Goal: Task Accomplishment & Management: Use online tool/utility

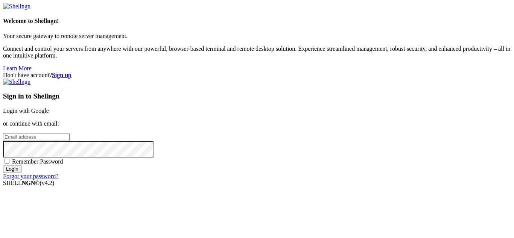
click at [49, 108] on link "Login with Google" at bounding box center [26, 111] width 46 height 6
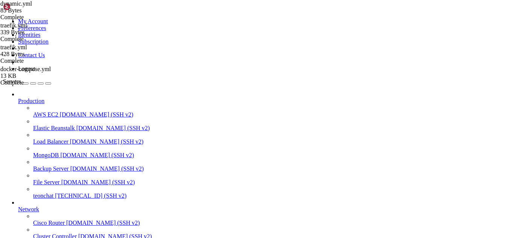
scroll to position [31049, 0]
drag, startPoint x: 422, startPoint y: 501, endPoint x: 517, endPoint y: 663, distance: 188.2
drag, startPoint x: 69, startPoint y: 602, endPoint x: 136, endPoint y: 616, distance: 68.8
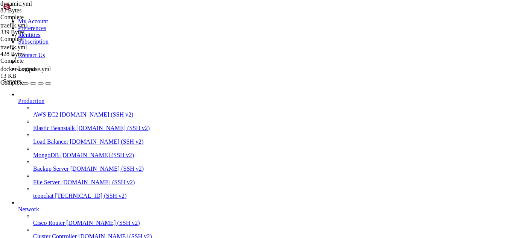
drag, startPoint x: 84, startPoint y: 564, endPoint x: 123, endPoint y: 613, distance: 62.9
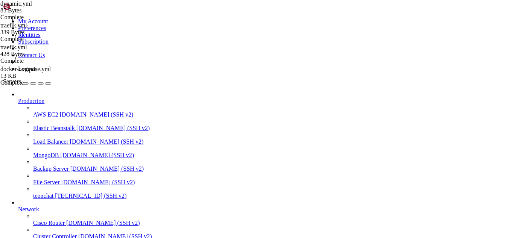
type input "/root/meuapp/flaskmkdir/oficial/app_delivery"
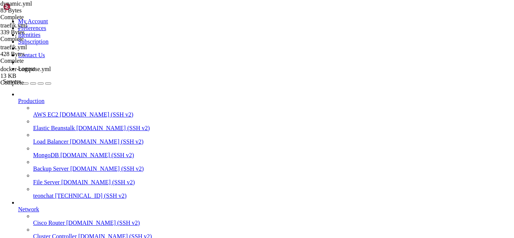
scroll to position [563, 0]
type input "coupons"
type textarea ","
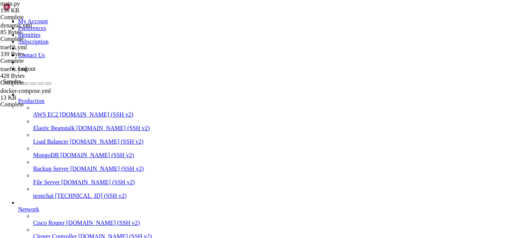
type textarea "return redirect(url_for('admin_discounts'))"
type textarea "enabled = data.get('enabled', False)"
type textarea "db.session.add(settings)"
type textarea "db.session.commit()"
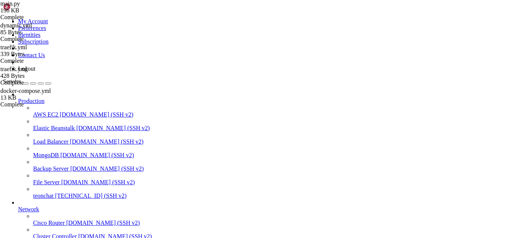
type textarea "return jsonify({'success': True})"
type textarea "return jsonify,({'success': False,, 'error': str(e)}), 500"
type textarea "enabled = data.get('enabled', False)"
type textarea "db.session.add(settings)"
type textarea "db.session.commit()"
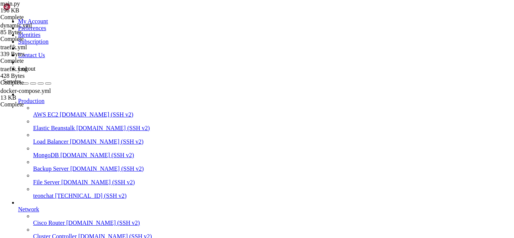
type textarea "return jsonify({'success': True})"
type textarea "return jsonify({'success': False, 'error': str(e)}), 500"
type textarea "from datetime import datetime"
type textarea "return datetime.utcnow()"
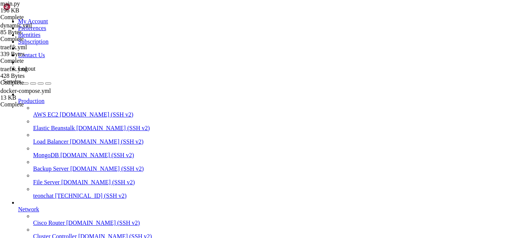
type textarea "return {'display_name': 'Desconhecido', 'color': '#6c757d', 'icon': 'fas fa-que…"
type textarea "}"
type textarea ")"
type textarea "return get_status_display(status_name)"
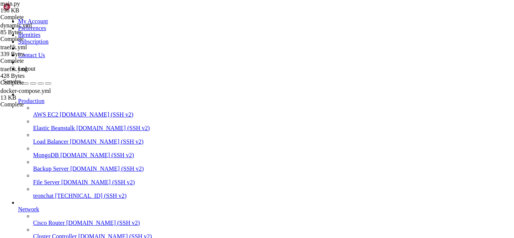
type textarea ")"
type textarea "return redirect(url_for('admin_settings')) # ajuste para a view de configurações"
type textarea "return render_template('admin/users.html', users=users, settings=settings, subs…"
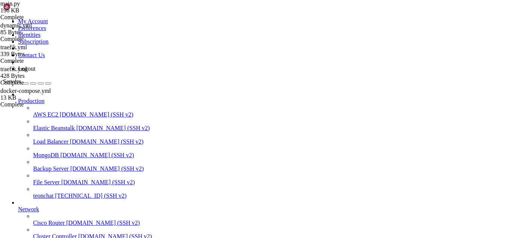
type textarea "user.phone = request.form.get('phone')"
type textarea "selected_role = request.form['role']"
type textarea "return render_template('admin/user_form.html', user=None)"
type textarea "user.delivery_fee = request.form.get('delivery_fee') or 0"
type textarea "db.session.commit()"
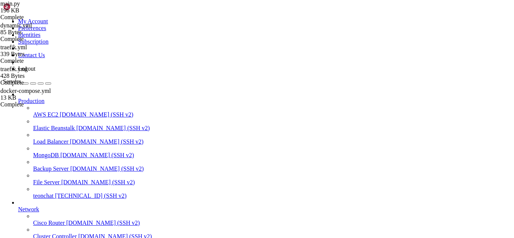
type textarea "return redirect(url_for('admin_users'))"
type textarea "return render_template('admin/user_form.html', user=None)"
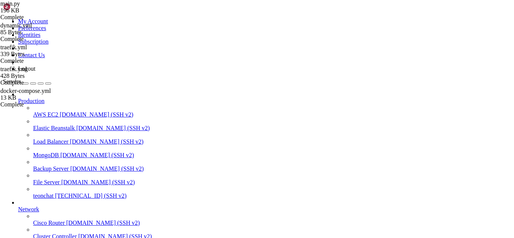
scroll to position [31349, 0]
drag, startPoint x: 90, startPoint y: 618, endPoint x: 270, endPoint y: 604, distance: 180.5
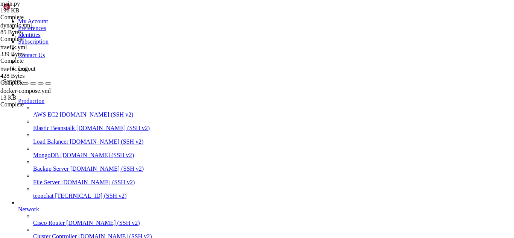
scroll to position [181, 0]
click at [76, 21] on div "Complete" at bounding box center [37, 17] width 75 height 7
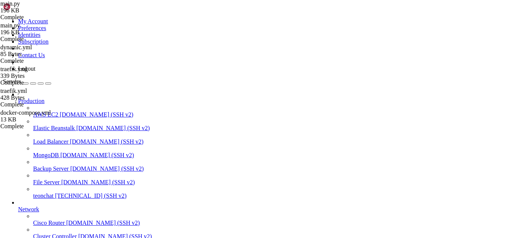
scroll to position [393, 0]
type textarea "from flask_migrate import Migrate"
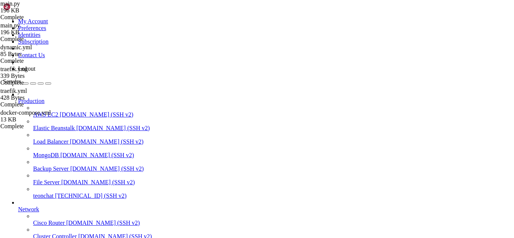
type input "admin_disco"
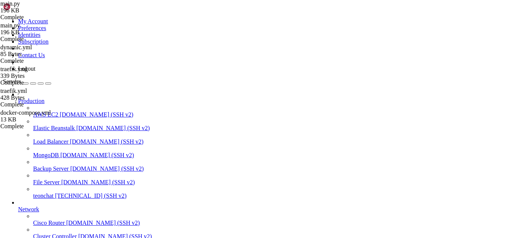
type textarea "@app.route('/admin/toggle-coupons', methods=['POST'])"
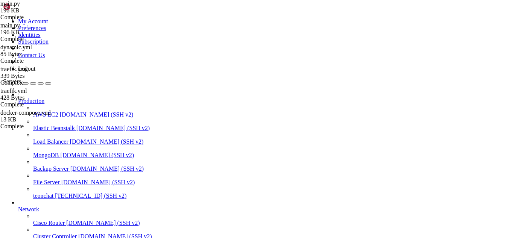
drag, startPoint x: 96, startPoint y: 513, endPoint x: 76, endPoint y: 610, distance: 98.7
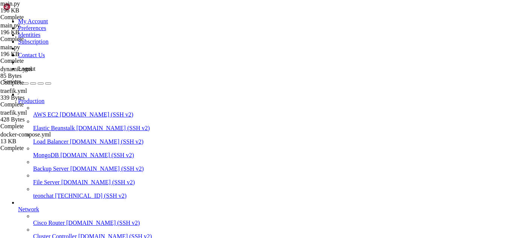
scroll to position [2975, 0]
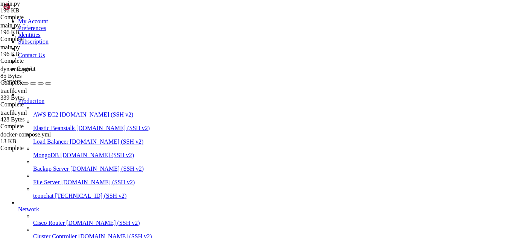
type input "db.session.delete(pr"
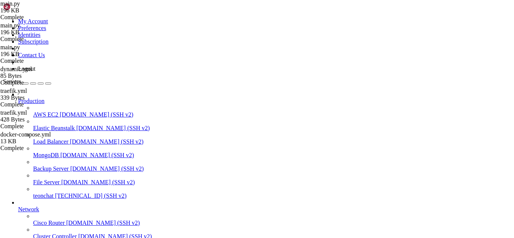
type textarea "db.session.delete(program)"
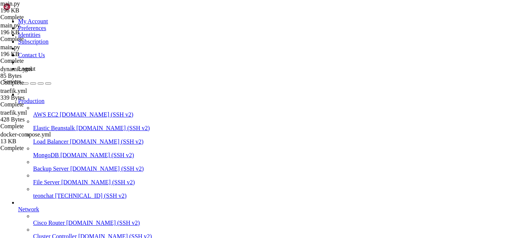
scroll to position [537112, 0]
drag, startPoint x: 94, startPoint y: 619, endPoint x: 87, endPoint y: 618, distance: 7.4
drag, startPoint x: 5, startPoint y: 457, endPoint x: 54, endPoint y: 540, distance: 96.9
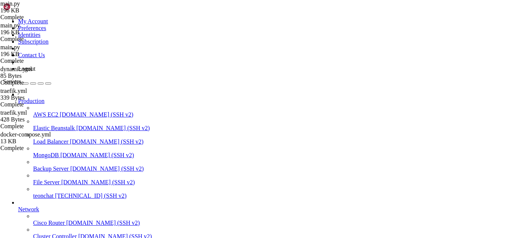
drag, startPoint x: 6, startPoint y: 455, endPoint x: 386, endPoint y: 612, distance: 411.2
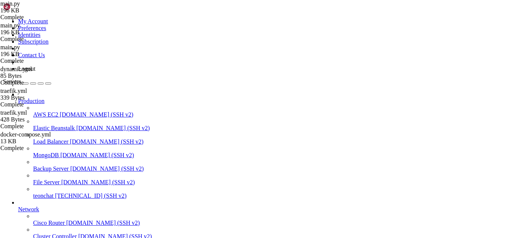
copy div "root@teonchat:~/meuapp# docker logs flask_app Help us improve Traefik by turnin…"
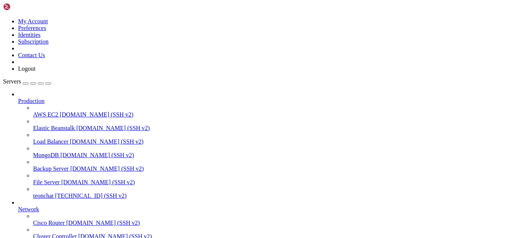
click at [55, 193] on span "[TECHNICAL_ID] (SSH v2)" at bounding box center [91, 196] width 72 height 6
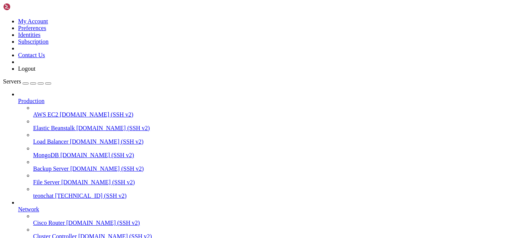
type input "/root/meuapp/flaskmkdir/oficial/app_delivery"
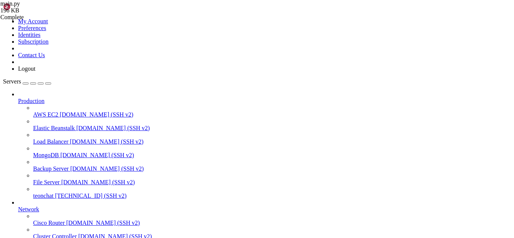
drag, startPoint x: 17, startPoint y: 547, endPoint x: 196, endPoint y: 547, distance: 179.2
type textarea "from flask_migrate import Migrate"
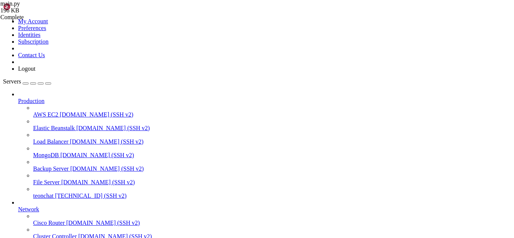
type input "return jsonify({'order_"
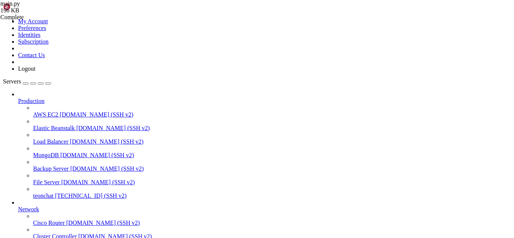
type textarea "return jsonify({'order_id': temp_order_id, 'total': total})"
type textarea "# Generate a temporary order ID for payment reference"
type textarea "# Store in session for later order creation"
type textarea "# Calculate final total (deve incluir o desconto)"
type textarea "coupon, discount, message = validate_coupon(coupon_code, subtotal, customer_id)"
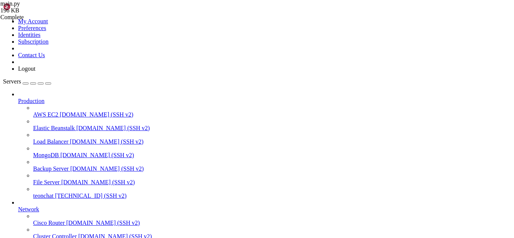
scroll to position [2034, 0]
type textarea "# Aplicar cupom se fornecido"
type textarea "if delivery_area:"
type textarea ").first()"
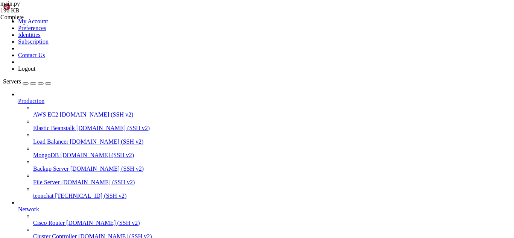
type textarea "delivery_fee = delivery_area.delivery_fee"
type textarea "customer_id = customer.id"
type textarea "discount_amount = discount"
type textarea "total = subtotal + delivery_fee - discount_amount"
type textarea "session.modified = True"
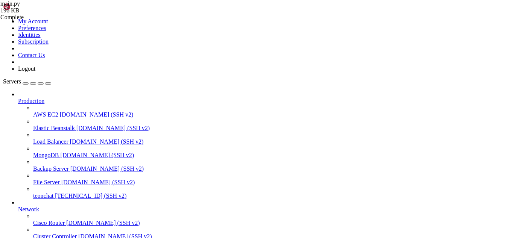
type textarea "temp_order_id = f"temp_{int(time.time())}""
type textarea "return jsonify({'order_id': temp_order_id, 'total': total})"
type textarea "return jsonify({'error': str(e)}), 500"
type textarea "return redirect(url_for('menu'))"
type textarea "total = calculate_cart_total(cart)"
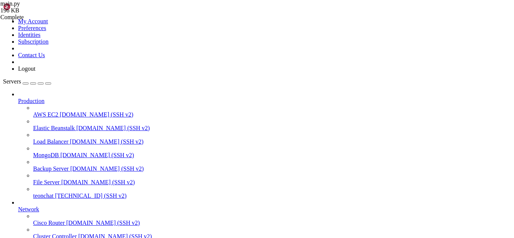
type textarea "table_number = request.form.get('table_number', '')"
type textarea "change_amount = request.form.get('change_amount', '')"
type textarea "observations += "\n**NÃO PRECISA DE TROCO**""
type textarea "delivery_fee = 0"
type textarea "settings = StoreSettings.query.first()"
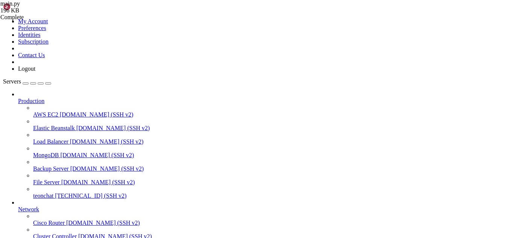
type textarea "neighborhood_single = request.form.get('neighborhood_single', '')"
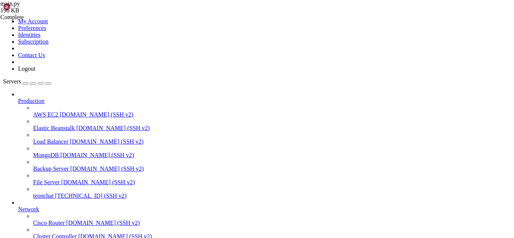
type textarea "try:"
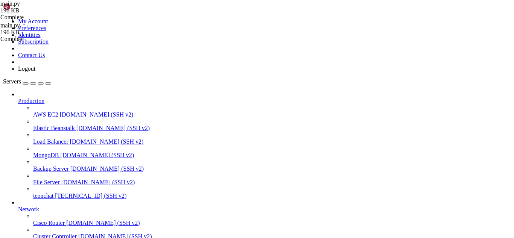
scroll to position [6042, 0]
type input "db.session"
type textarea "db.session.delete(program)"
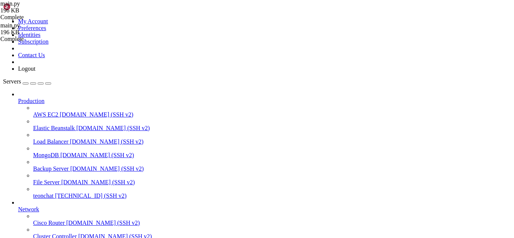
scroll to position [0, 0]
drag, startPoint x: 17, startPoint y: 540, endPoint x: 90, endPoint y: 540, distance: 72.3
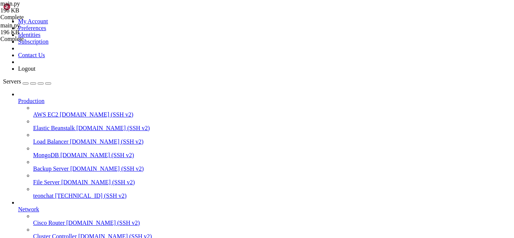
scroll to position [28524, 0]
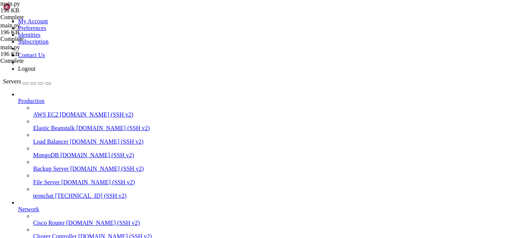
type textarea "import requests"
type input "return jsonify({'order_id':"
type textarea "return jsonify({'order_id': temp_order_id, 'total': total})"
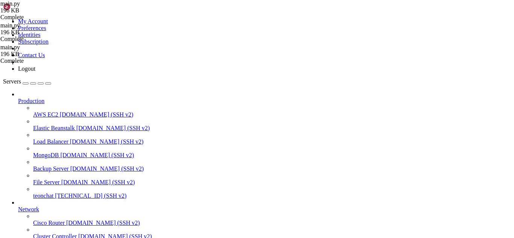
drag, startPoint x: 4, startPoint y: 492, endPoint x: 50, endPoint y: 573, distance: 93.6
drag, startPoint x: 6, startPoint y: 487, endPoint x: 391, endPoint y: 614, distance: 405.1
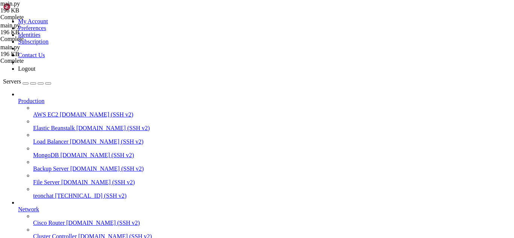
drag, startPoint x: 109, startPoint y: 622, endPoint x: 67, endPoint y: 619, distance: 42.3
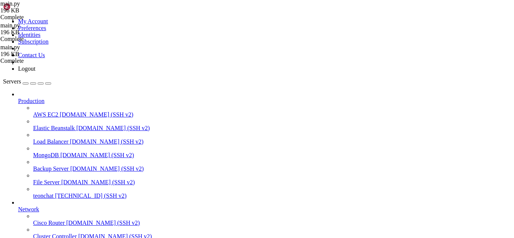
drag, startPoint x: 101, startPoint y: 614, endPoint x: 219, endPoint y: 619, distance: 118.0
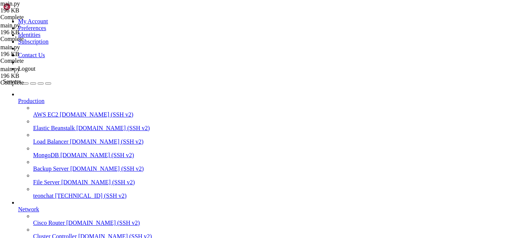
scroll to position [128, 0]
type input "1"
drag, startPoint x: 17, startPoint y: 587, endPoint x: 145, endPoint y: 587, distance: 128.4
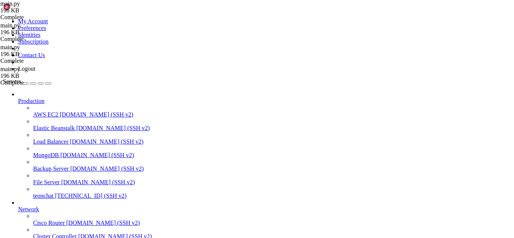
scroll to position [30885, 0]
paste input "orders = Order.query.filter(Order.created_at >="
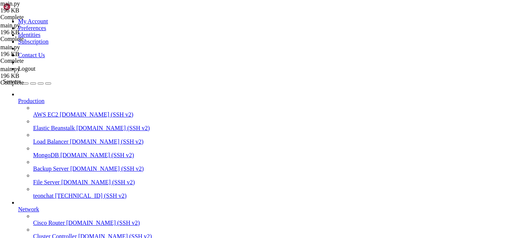
type input "orders = Order.query.filter(Order.created_at >="
type textarea "orders = Order.query.filter(Order.created_at >= start_dt, Order.created_at < en…"
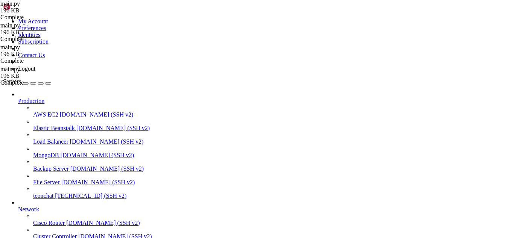
click at [20, 7] on span "main.py" at bounding box center [10, 3] width 20 height 6
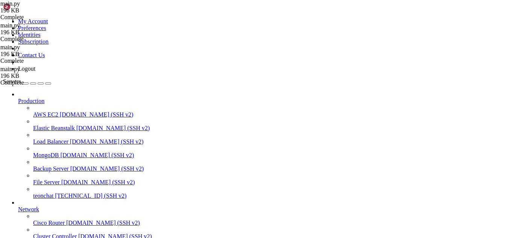
drag, startPoint x: 183, startPoint y: 592, endPoint x: 18, endPoint y: 591, distance: 164.9
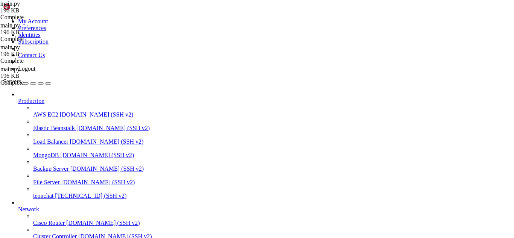
scroll to position [611, 0]
type textarea "import requests"
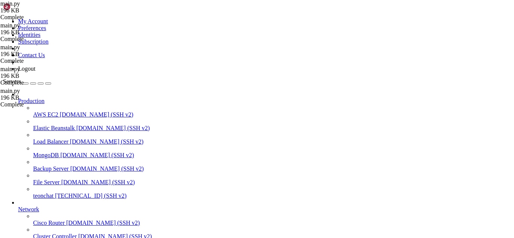
type input "return jsonify({'order_id': t"
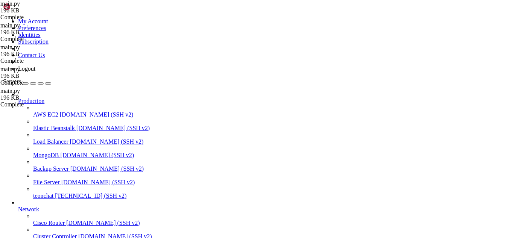
type textarea "temp_order_id = f"temp_{int(time.time())}""
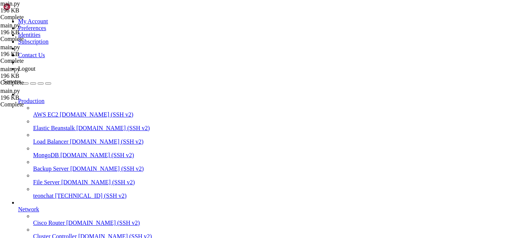
drag, startPoint x: 6, startPoint y: 470, endPoint x: 171, endPoint y: 595, distance: 206.8
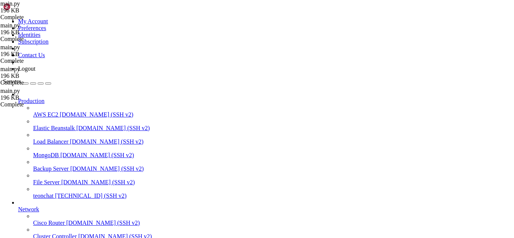
drag, startPoint x: 5, startPoint y: 470, endPoint x: 204, endPoint y: 554, distance: 215.9
drag, startPoint x: 267, startPoint y: 571, endPoint x: 7, endPoint y: 472, distance: 278.3
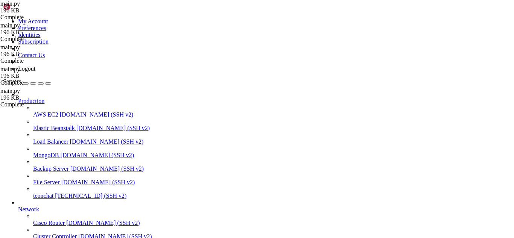
scroll to position [57101, 0]
drag, startPoint x: 6, startPoint y: 490, endPoint x: 199, endPoint y: 525, distance: 196.5
drag, startPoint x: 6, startPoint y: 465, endPoint x: 129, endPoint y: 549, distance: 148.3
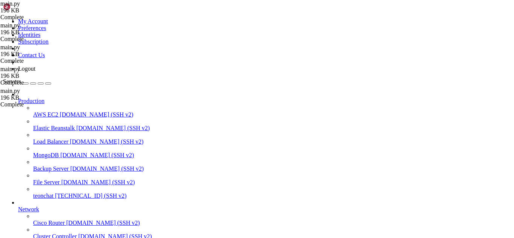
drag, startPoint x: 6, startPoint y: 465, endPoint x: 269, endPoint y: 566, distance: 281.6
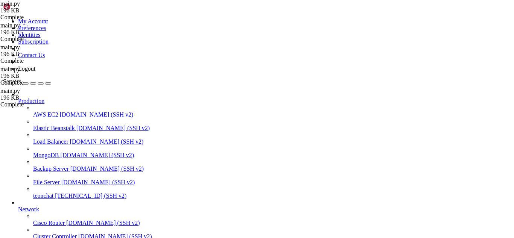
drag, startPoint x: 269, startPoint y: 566, endPoint x: 196, endPoint y: 523, distance: 84.7
drag, startPoint x: 18, startPoint y: 515, endPoint x: 11, endPoint y: 506, distance: 12.0
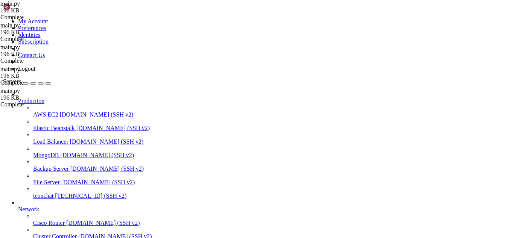
scroll to position [100252, 0]
drag, startPoint x: 92, startPoint y: 620, endPoint x: 307, endPoint y: 618, distance: 215.0
drag, startPoint x: 181, startPoint y: 618, endPoint x: 163, endPoint y: 616, distance: 18.2
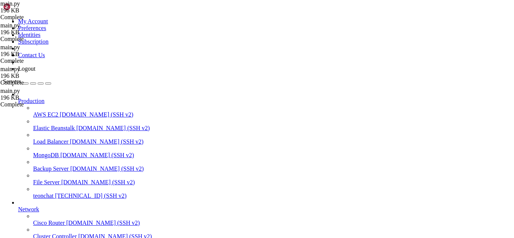
drag, startPoint x: 5, startPoint y: 513, endPoint x: 61, endPoint y: 579, distance: 86.5
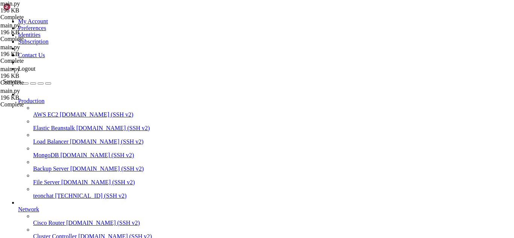
drag, startPoint x: 5, startPoint y: 514, endPoint x: 125, endPoint y: 529, distance: 120.6
drag, startPoint x: 7, startPoint y: 514, endPoint x: 318, endPoint y: 613, distance: 326.8
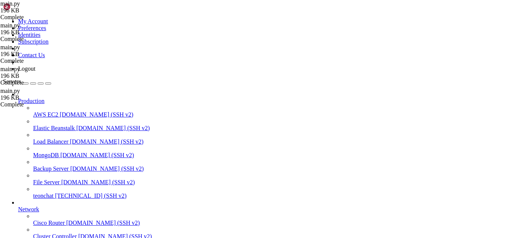
drag, startPoint x: 7, startPoint y: 523, endPoint x: 89, endPoint y: 537, distance: 83.3
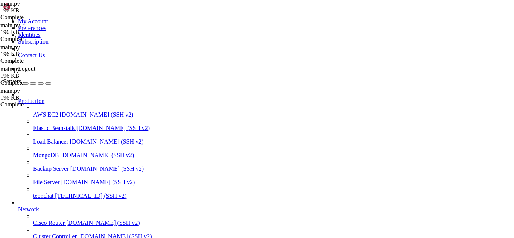
drag, startPoint x: 97, startPoint y: 539, endPoint x: 7, endPoint y: 524, distance: 91.6
drag, startPoint x: 82, startPoint y: 621, endPoint x: 216, endPoint y: 624, distance: 133.3
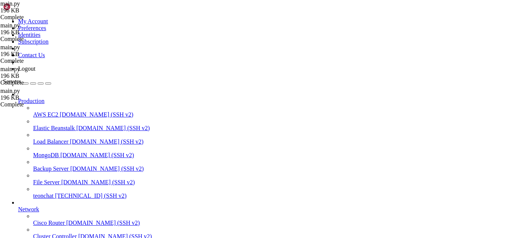
scroll to position [133431, 0]
drag, startPoint x: 125, startPoint y: 616, endPoint x: 256, endPoint y: 620, distance: 130.7
drag, startPoint x: 5, startPoint y: 492, endPoint x: 20, endPoint y: 508, distance: 22.4
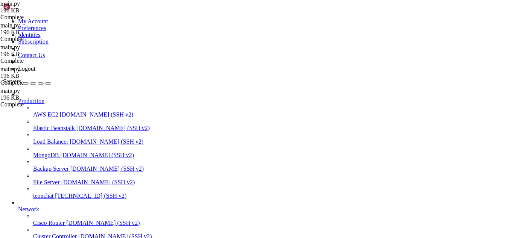
drag, startPoint x: 7, startPoint y: 494, endPoint x: 53, endPoint y: 523, distance: 53.8
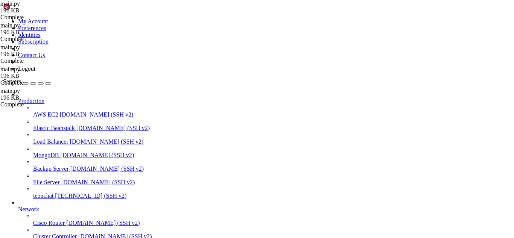
drag, startPoint x: 6, startPoint y: 493, endPoint x: 147, endPoint y: 613, distance: 185.1
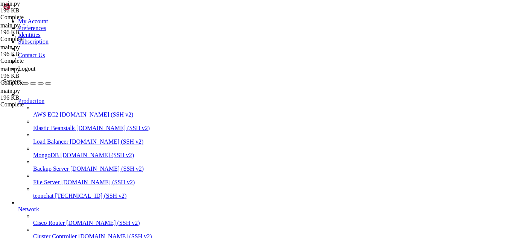
scroll to position [133726, 0]
drag, startPoint x: 108, startPoint y: 608, endPoint x: 252, endPoint y: 606, distance: 144.2
drag, startPoint x: 233, startPoint y: 616, endPoint x: 220, endPoint y: 620, distance: 13.0
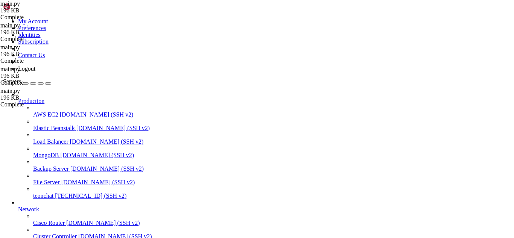
drag, startPoint x: 92, startPoint y: 622, endPoint x: 288, endPoint y: 610, distance: 195.8
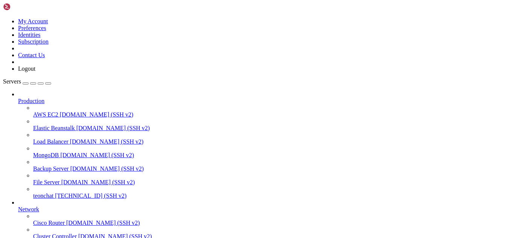
click at [64, 193] on span "[TECHNICAL_ID] (SSH v2)" at bounding box center [91, 196] width 72 height 6
drag, startPoint x: 80, startPoint y: 594, endPoint x: 230, endPoint y: 590, distance: 149.5
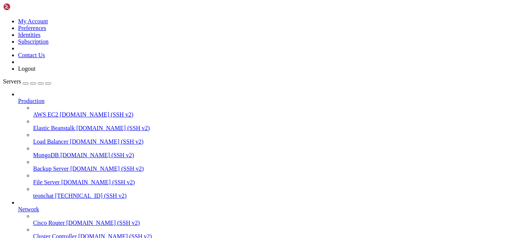
drag, startPoint x: 144, startPoint y: 608, endPoint x: 357, endPoint y: 599, distance: 212.9
click at [53, 193] on span "teonchat" at bounding box center [43, 196] width 20 height 6
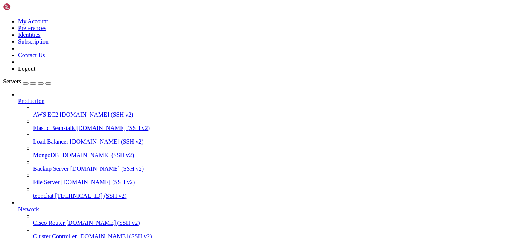
click at [53, 193] on span "teonchat" at bounding box center [43, 196] width 20 height 6
drag, startPoint x: 86, startPoint y: 602, endPoint x: 235, endPoint y: 599, distance: 148.8
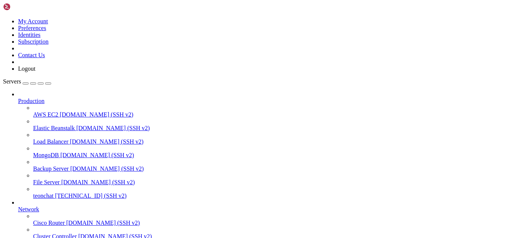
drag, startPoint x: 6, startPoint y: 453, endPoint x: 143, endPoint y: 602, distance: 202.2
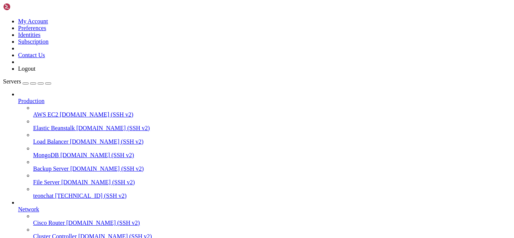
drag, startPoint x: 173, startPoint y: 607, endPoint x: 140, endPoint y: 608, distance: 32.8
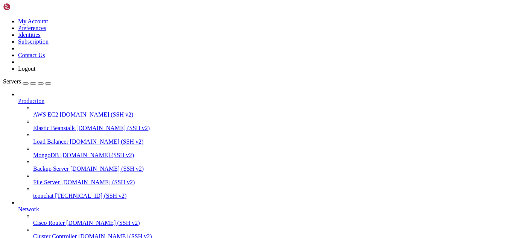
drag, startPoint x: 6, startPoint y: 448, endPoint x: 74, endPoint y: 579, distance: 148.4
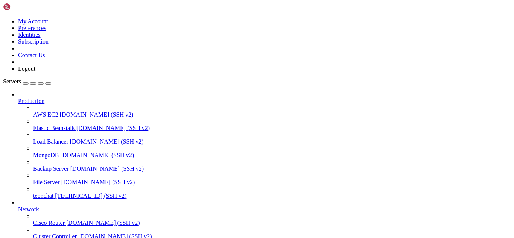
drag, startPoint x: 6, startPoint y: 448, endPoint x: 95, endPoint y: 586, distance: 164.1
drag, startPoint x: 6, startPoint y: 436, endPoint x: 140, endPoint y: 567, distance: 187.2
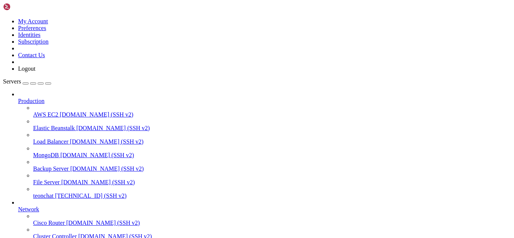
drag, startPoint x: 10, startPoint y: 494, endPoint x: 151, endPoint y: 505, distance: 140.9
drag, startPoint x: 170, startPoint y: 607, endPoint x: 150, endPoint y: 590, distance: 26.0
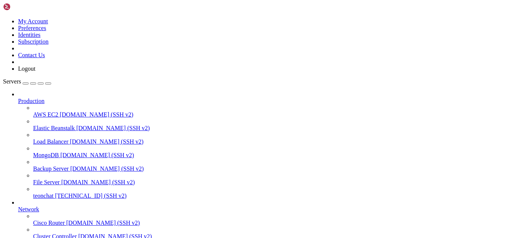
scroll to position [16015, 0]
drag, startPoint x: 231, startPoint y: 608, endPoint x: 197, endPoint y: 598, distance: 35.8
drag, startPoint x: 188, startPoint y: 609, endPoint x: 329, endPoint y: 607, distance: 141.2
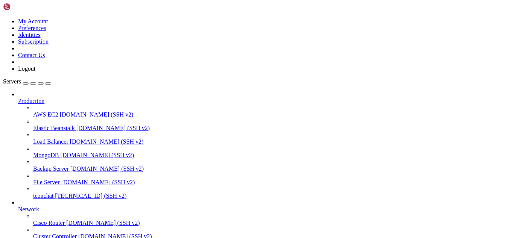
drag, startPoint x: 4, startPoint y: 577, endPoint x: 92, endPoint y: 590, distance: 89.1
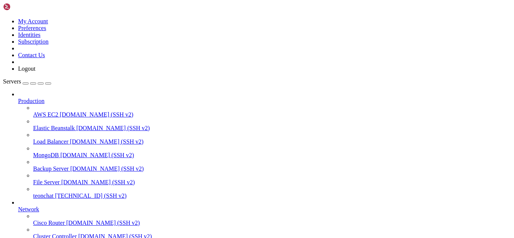
drag, startPoint x: 6, startPoint y: 580, endPoint x: 144, endPoint y: 594, distance: 138.1
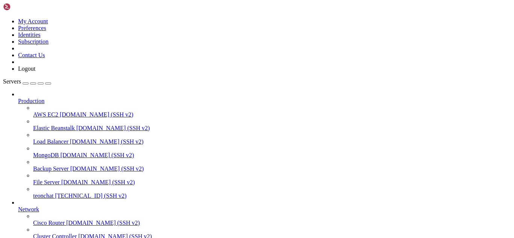
scroll to position [35725, 0]
drag, startPoint x: 5, startPoint y: 433, endPoint x: 79, endPoint y: 587, distance: 171.1
drag, startPoint x: 74, startPoint y: 587, endPoint x: 7, endPoint y: 433, distance: 168.0
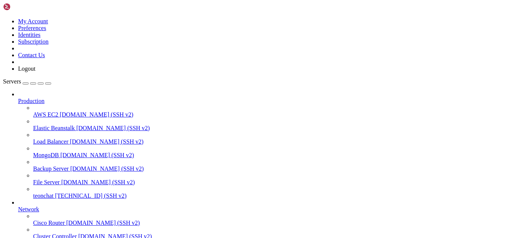
drag, startPoint x: 8, startPoint y: 433, endPoint x: 209, endPoint y: 587, distance: 254.0
drag, startPoint x: 43, startPoint y: 517, endPoint x: 23, endPoint y: 511, distance: 20.2
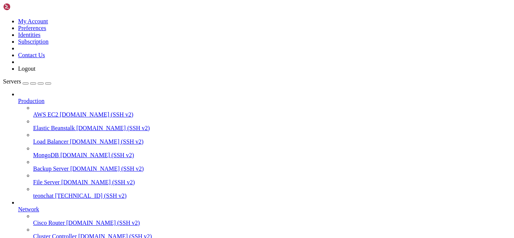
drag, startPoint x: 5, startPoint y: 431, endPoint x: 416, endPoint y: 592, distance: 441.4
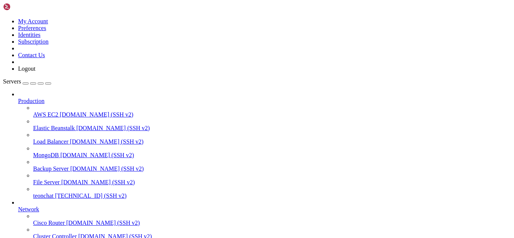
drag, startPoint x: 417, startPoint y: 590, endPoint x: 6, endPoint y: 433, distance: 440.3
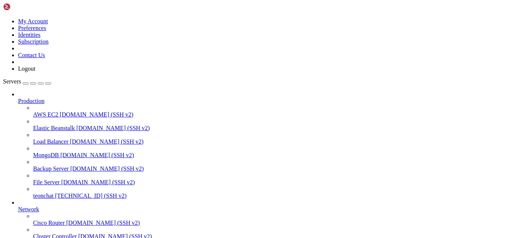
drag, startPoint x: 7, startPoint y: 510, endPoint x: 141, endPoint y: 554, distance: 141.3
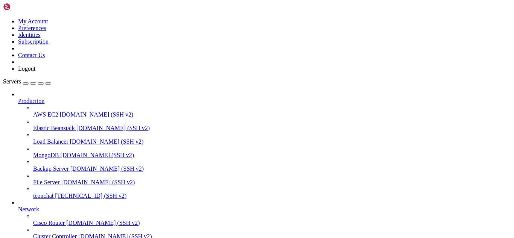
scroll to position [90268, 0]
drag, startPoint x: 421, startPoint y: 605, endPoint x: 386, endPoint y: 649, distance: 56.3
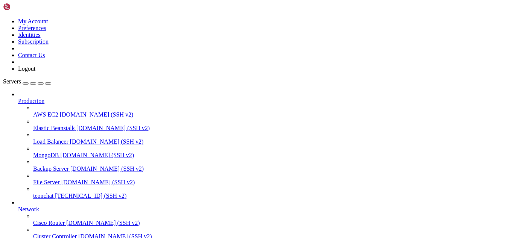
drag, startPoint x: 3, startPoint y: 501, endPoint x: 399, endPoint y: 601, distance: 408.6
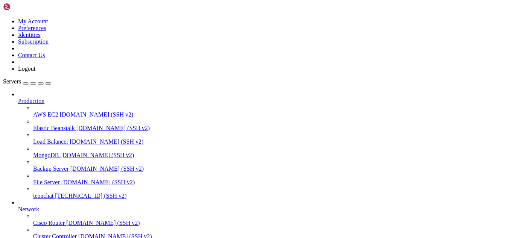
drag, startPoint x: 397, startPoint y: 580, endPoint x: 7, endPoint y: 551, distance: 391.1
drag, startPoint x: 100, startPoint y: 609, endPoint x: 90, endPoint y: 605, distance: 10.8
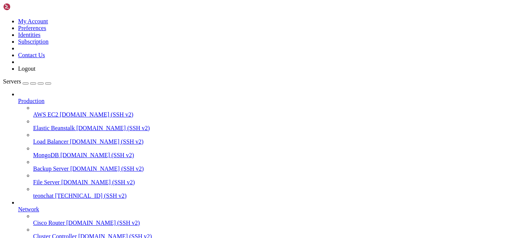
scroll to position [104332, 0]
drag, startPoint x: 53, startPoint y: 595, endPoint x: 6, endPoint y: 464, distance: 138.9
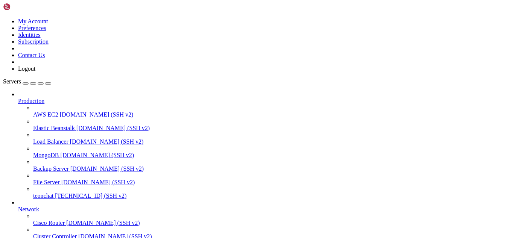
drag, startPoint x: 24, startPoint y: 430, endPoint x: 14, endPoint y: 498, distance: 68.5
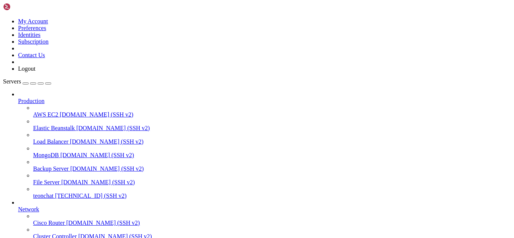
drag, startPoint x: 12, startPoint y: 431, endPoint x: 147, endPoint y: 468, distance: 140.4
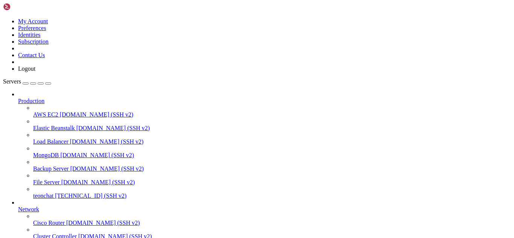
drag, startPoint x: 104, startPoint y: 608, endPoint x: 94, endPoint y: 599, distance: 13.6
drag, startPoint x: 6, startPoint y: 478, endPoint x: 235, endPoint y: 510, distance: 231.9
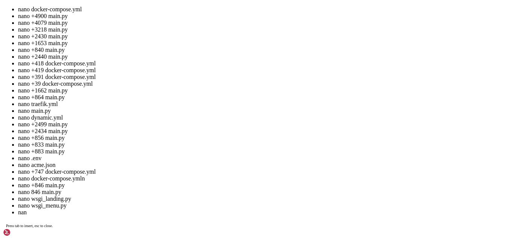
scroll to position [119551, 0]
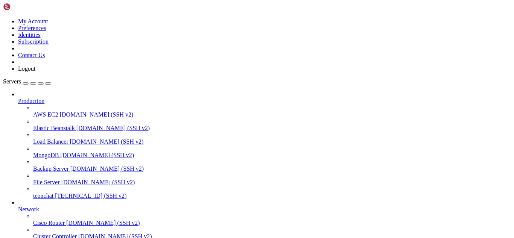
drag, startPoint x: 30, startPoint y: 432, endPoint x: 195, endPoint y: 487, distance: 174.4
drag, startPoint x: 8, startPoint y: 489, endPoint x: 163, endPoint y: 510, distance: 155.8
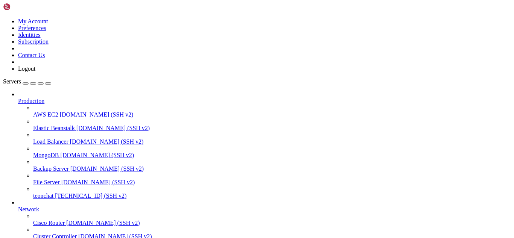
scroll to position [119646, 0]
drag, startPoint x: 6, startPoint y: 544, endPoint x: 25, endPoint y: 548, distance: 19.6
drag, startPoint x: 6, startPoint y: 542, endPoint x: 137, endPoint y: 558, distance: 131.7
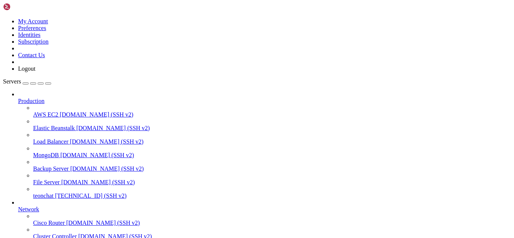
scroll to position [121997, 0]
drag, startPoint x: 13, startPoint y: 432, endPoint x: 150, endPoint y: 500, distance: 153.6
drag, startPoint x: 56, startPoint y: 597, endPoint x: 7, endPoint y: 456, distance: 149.3
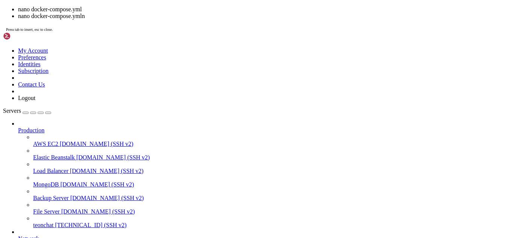
scroll to position [124511, 0]
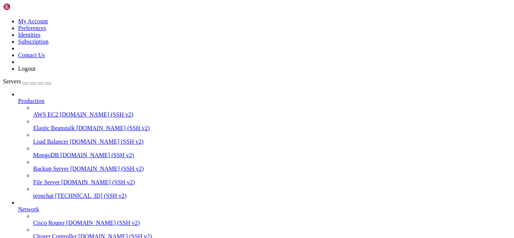
drag, startPoint x: 76, startPoint y: 430, endPoint x: 64, endPoint y: 498, distance: 69.0
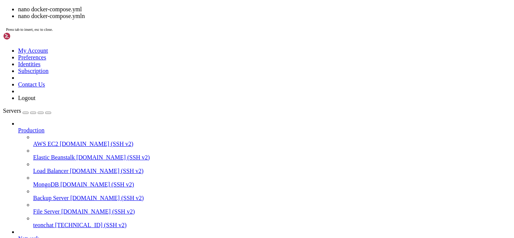
scroll to position [124669, 0]
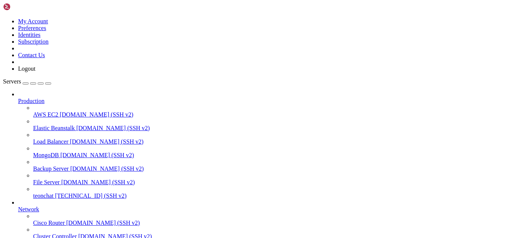
drag, startPoint x: 58, startPoint y: 434, endPoint x: 46, endPoint y: 508, distance: 74.4
drag, startPoint x: 6, startPoint y: 595, endPoint x: 61, endPoint y: 598, distance: 55.0
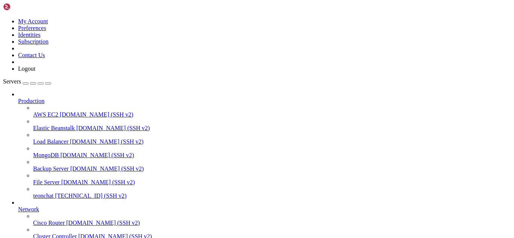
scroll to position [124701, 0]
drag, startPoint x: 17, startPoint y: 515, endPoint x: 7, endPoint y: 515, distance: 9.8
drag, startPoint x: 5, startPoint y: 501, endPoint x: 46, endPoint y: 557, distance: 69.8
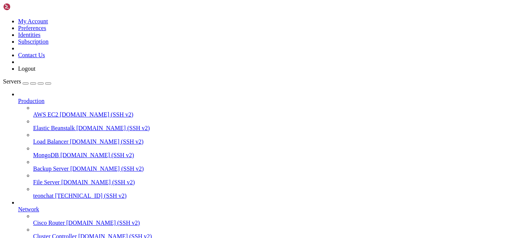
drag, startPoint x: 6, startPoint y: 506, endPoint x: 250, endPoint y: 599, distance: 260.3
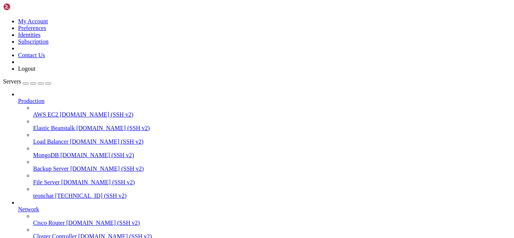
scroll to position [125645, 0]
drag, startPoint x: 95, startPoint y: 606, endPoint x: 83, endPoint y: 601, distance: 12.5
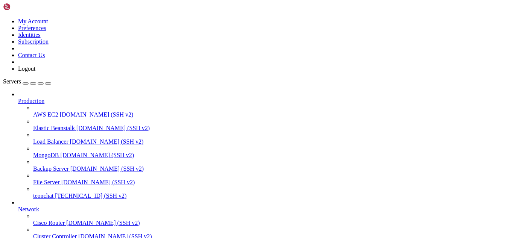
scroll to position [125729, 0]
drag, startPoint x: 6, startPoint y: 542, endPoint x: 104, endPoint y: 594, distance: 110.0
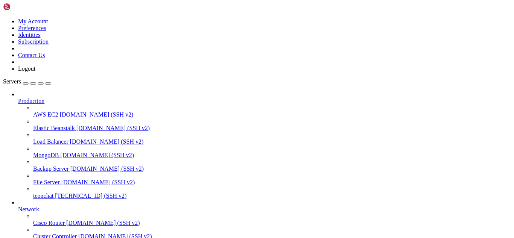
scroll to position [125898, 0]
drag, startPoint x: 35, startPoint y: 454, endPoint x: 18, endPoint y: 509, distance: 57.1
